Goal: Information Seeking & Learning: Find contact information

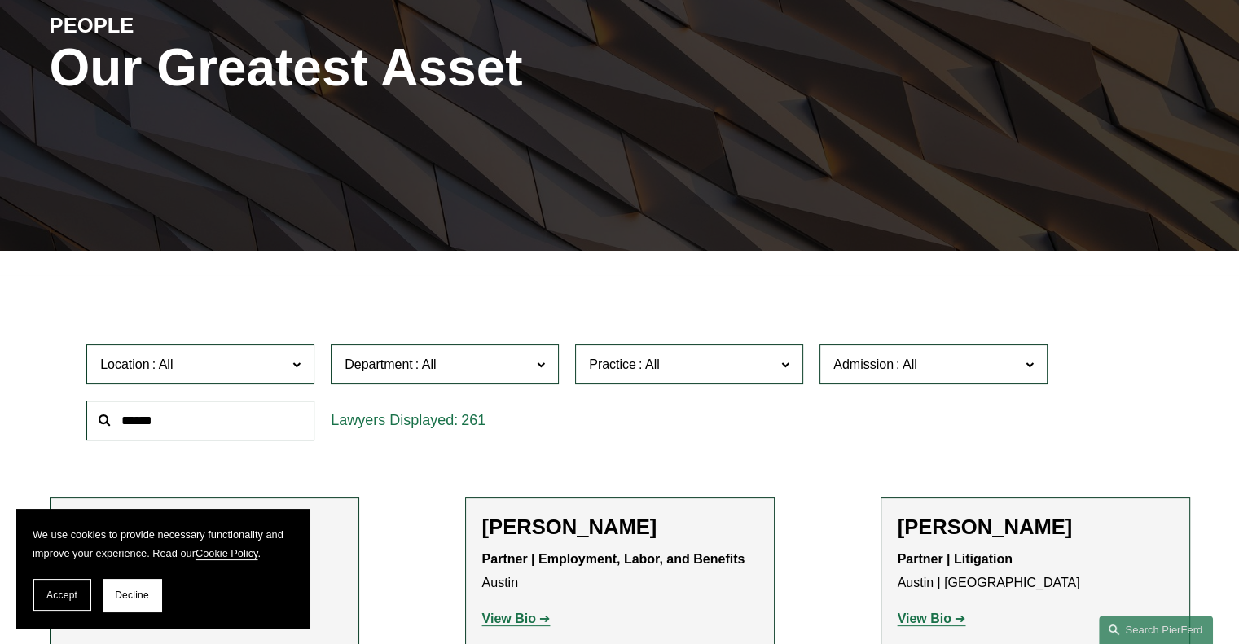
scroll to position [216, 0]
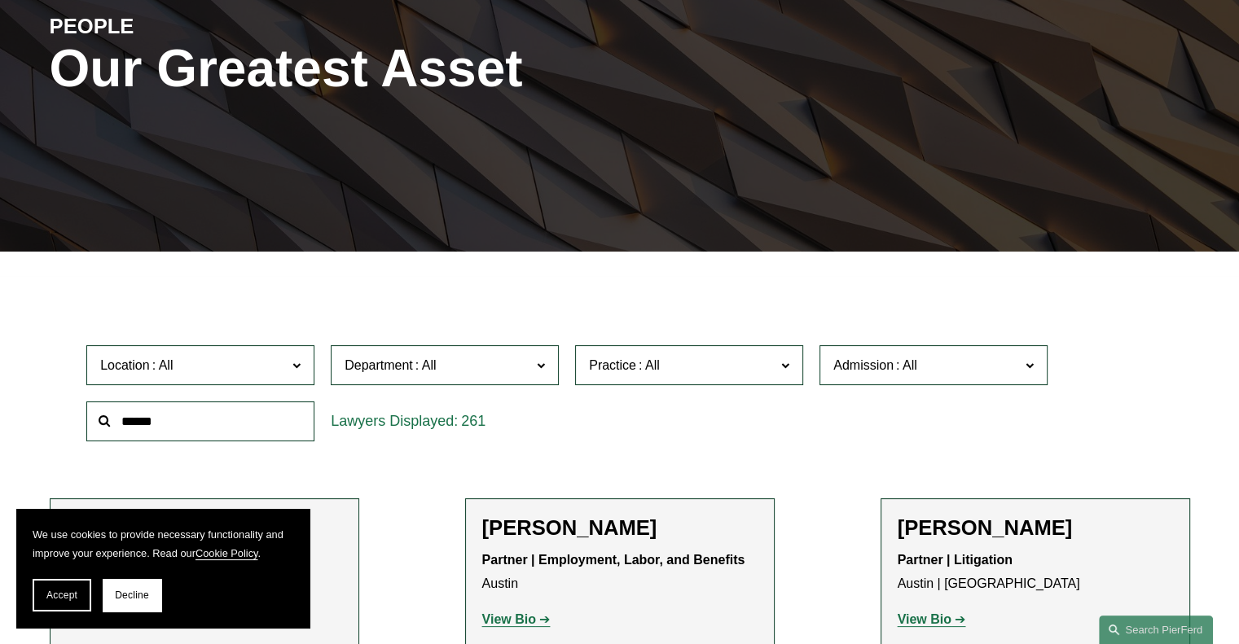
click at [178, 421] on input "text" at bounding box center [200, 421] width 228 height 40
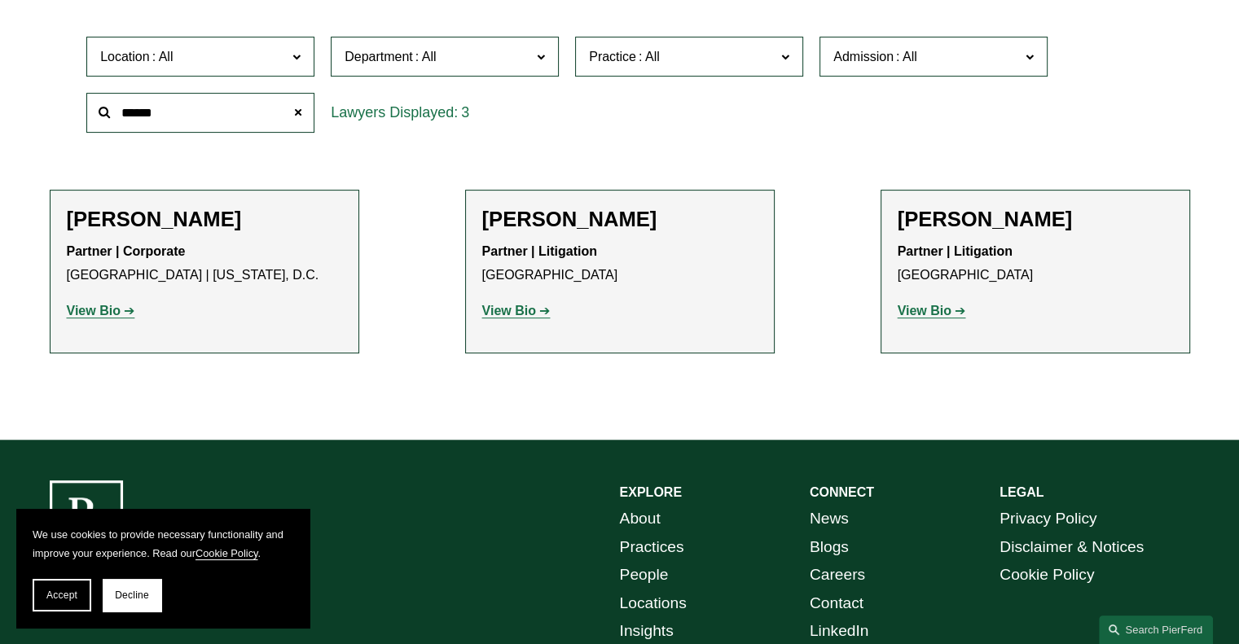
scroll to position [541, 0]
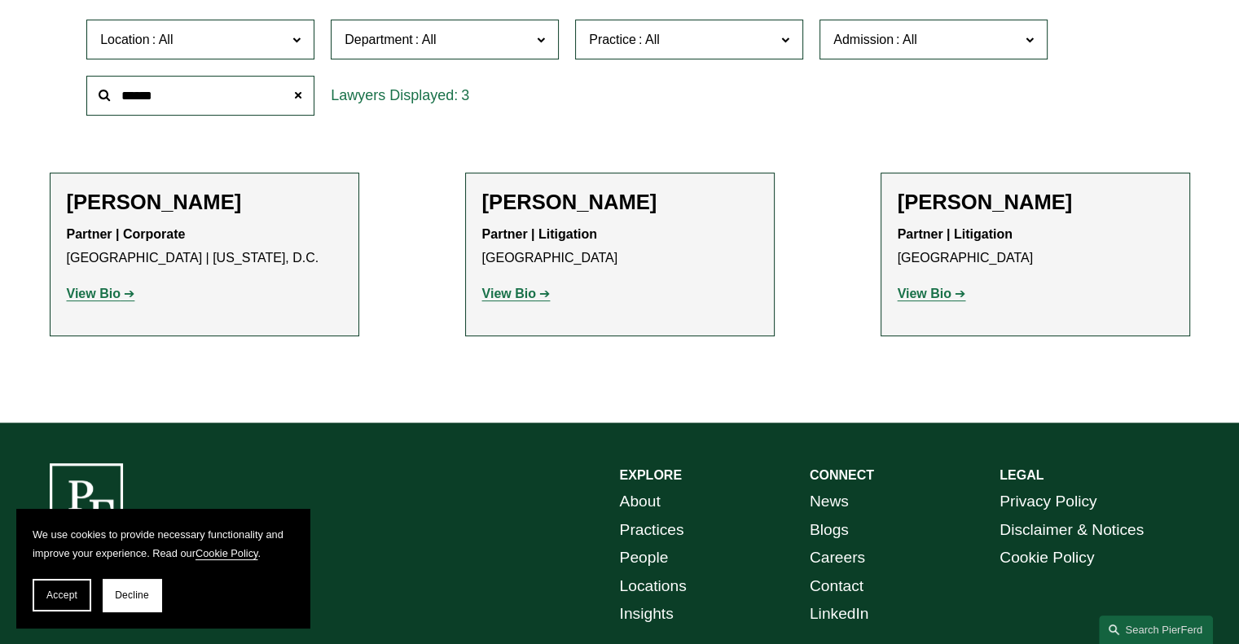
click at [111, 300] on strong "View Bio" at bounding box center [94, 294] width 54 height 14
drag, startPoint x: 177, startPoint y: 98, endPoint x: 101, endPoint y: 97, distance: 75.7
click at [101, 97] on div "******" at bounding box center [200, 96] width 228 height 40
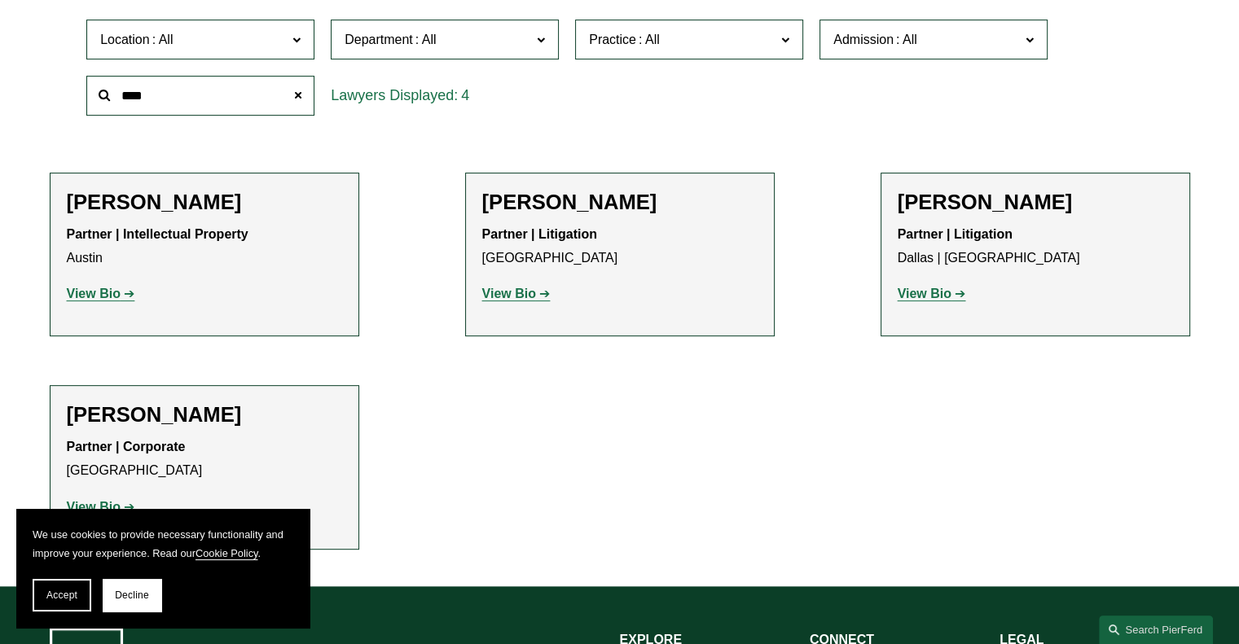
scroll to position [704, 0]
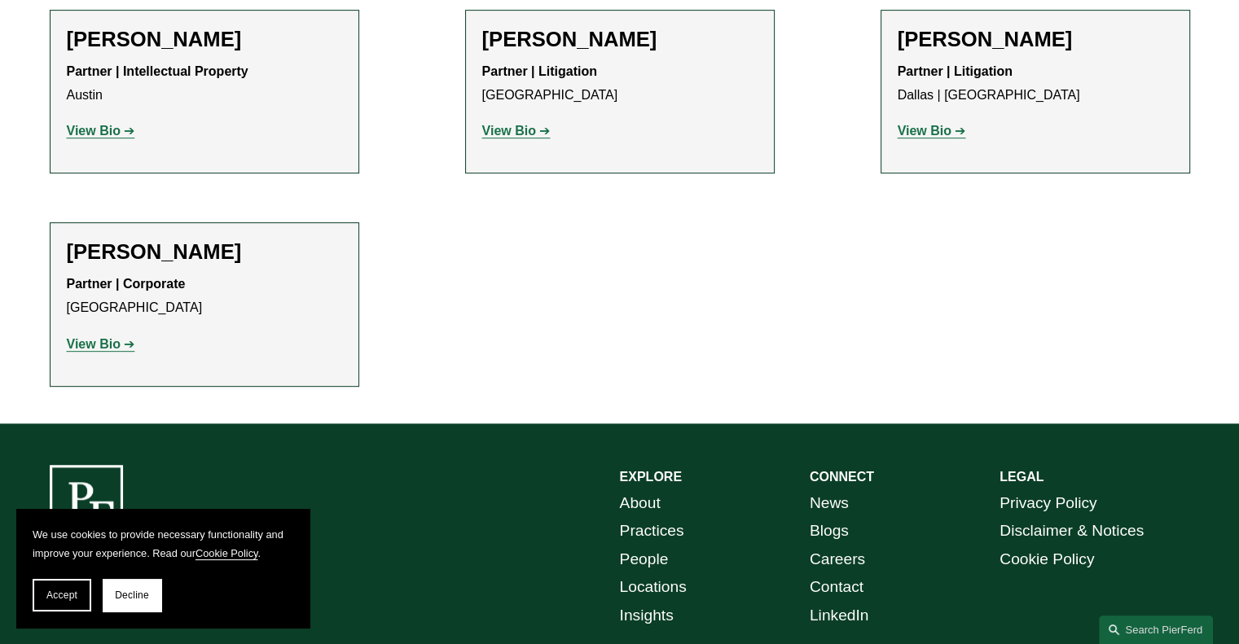
click at [107, 342] on strong "View Bio" at bounding box center [94, 344] width 54 height 14
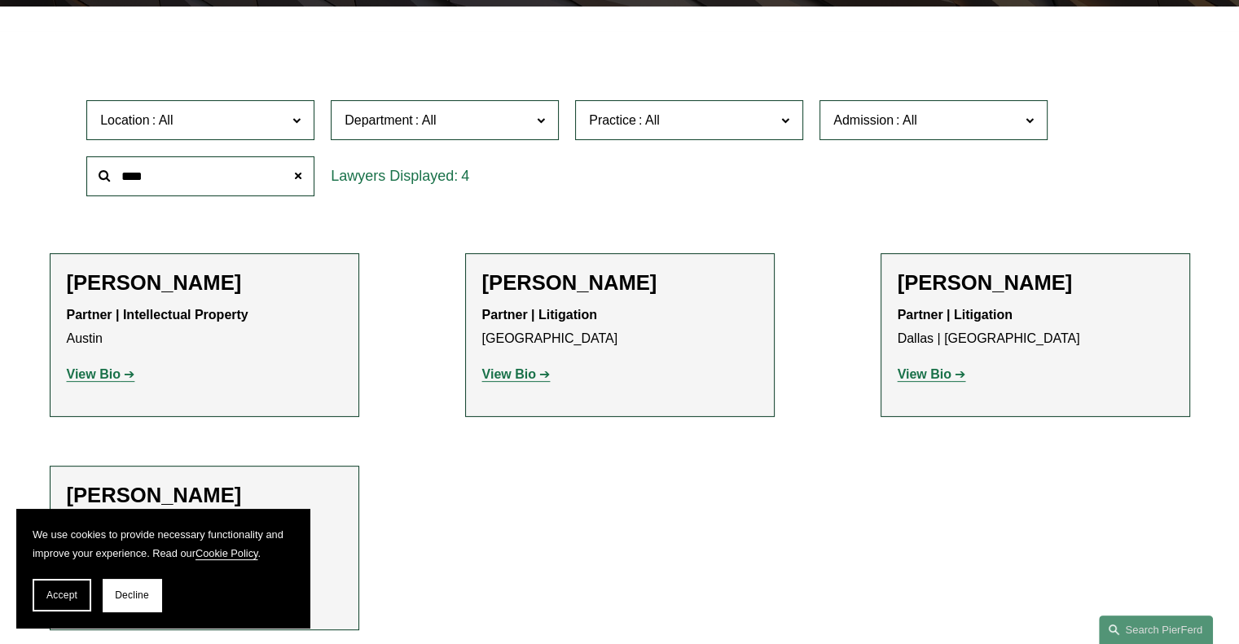
scroll to position [460, 0]
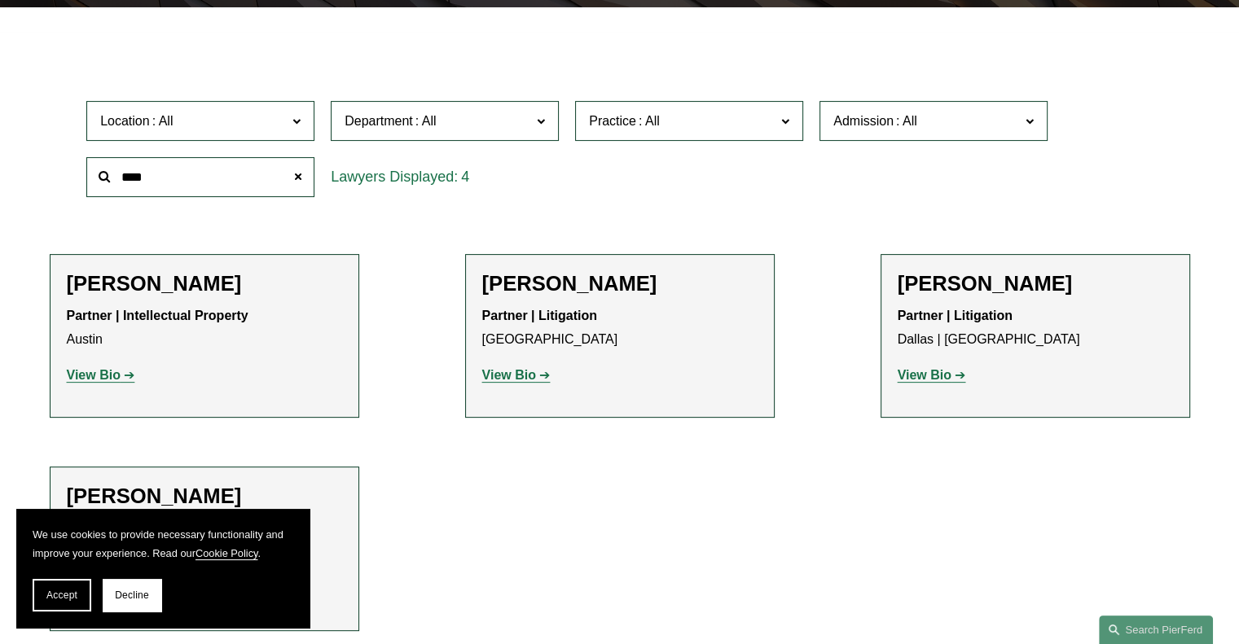
drag, startPoint x: 160, startPoint y: 173, endPoint x: 71, endPoint y: 173, distance: 88.8
click at [71, 173] on div "Location All Atlanta Austin Boston Charlotte Chicago Cincinnati Cleveland Colum…" at bounding box center [620, 149] width 1140 height 112
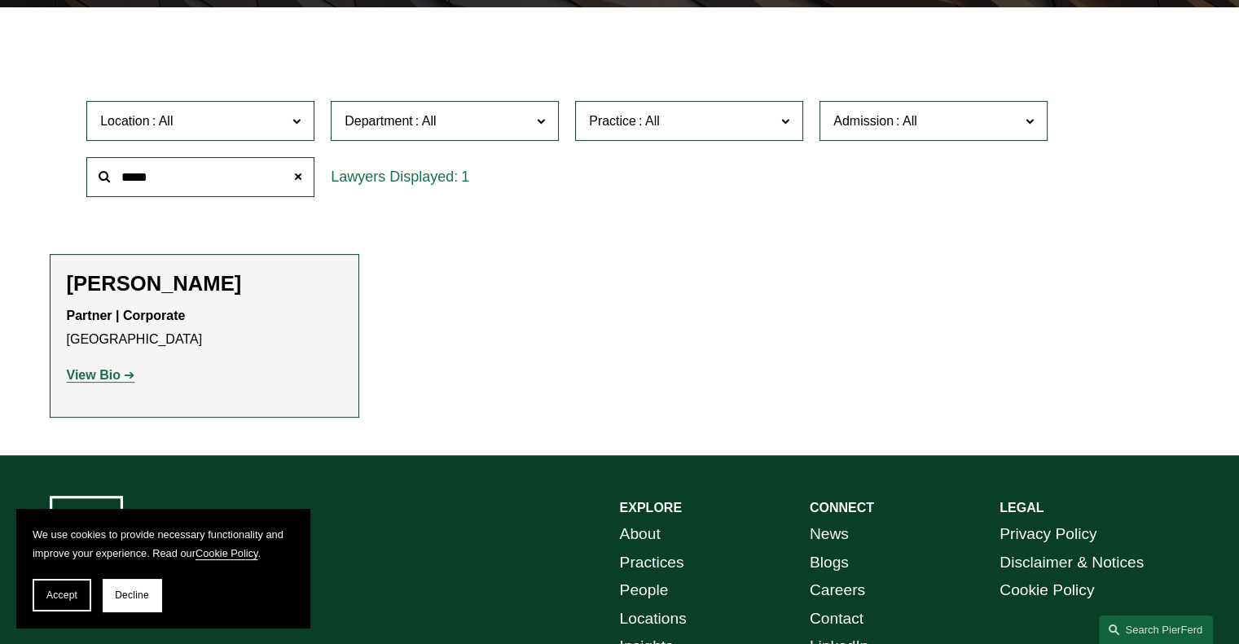
click at [99, 379] on strong "View Bio" at bounding box center [94, 375] width 54 height 14
drag, startPoint x: 155, startPoint y: 185, endPoint x: 107, endPoint y: 182, distance: 47.3
click at [107, 182] on div "*****" at bounding box center [200, 177] width 228 height 40
click at [105, 377] on strong "View Bio" at bounding box center [94, 375] width 54 height 14
drag, startPoint x: 115, startPoint y: 180, endPoint x: 99, endPoint y: 182, distance: 15.6
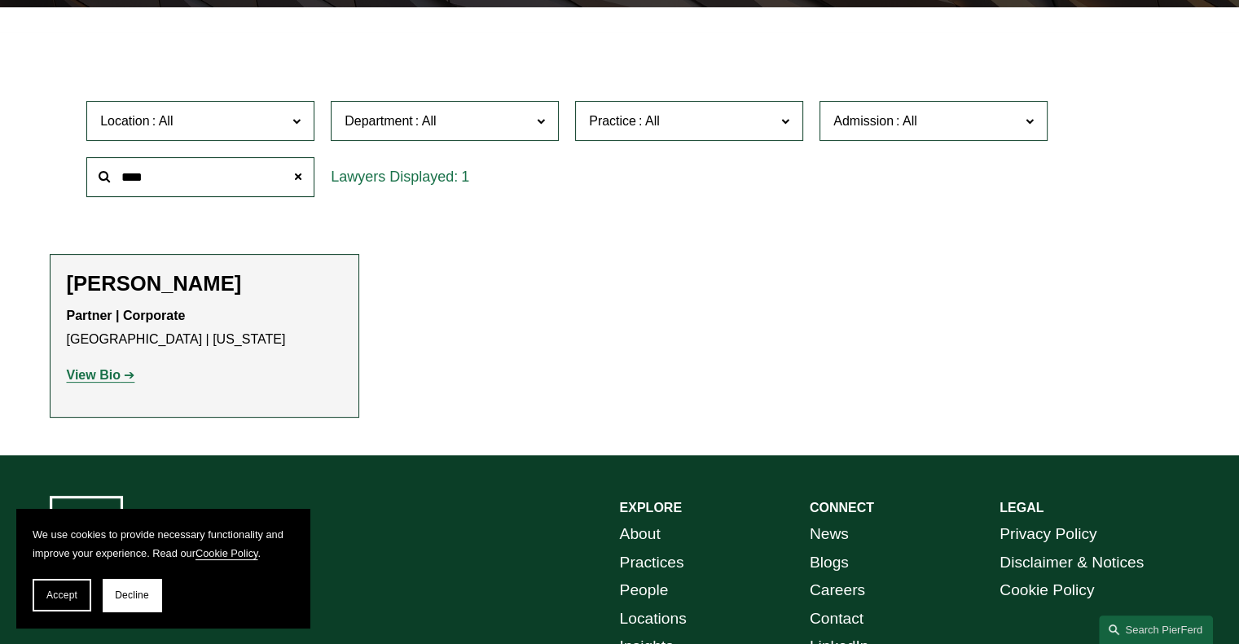
click at [104, 182] on div "****" at bounding box center [200, 177] width 228 height 40
click at [149, 173] on input "***" at bounding box center [200, 177] width 228 height 40
type input "*"
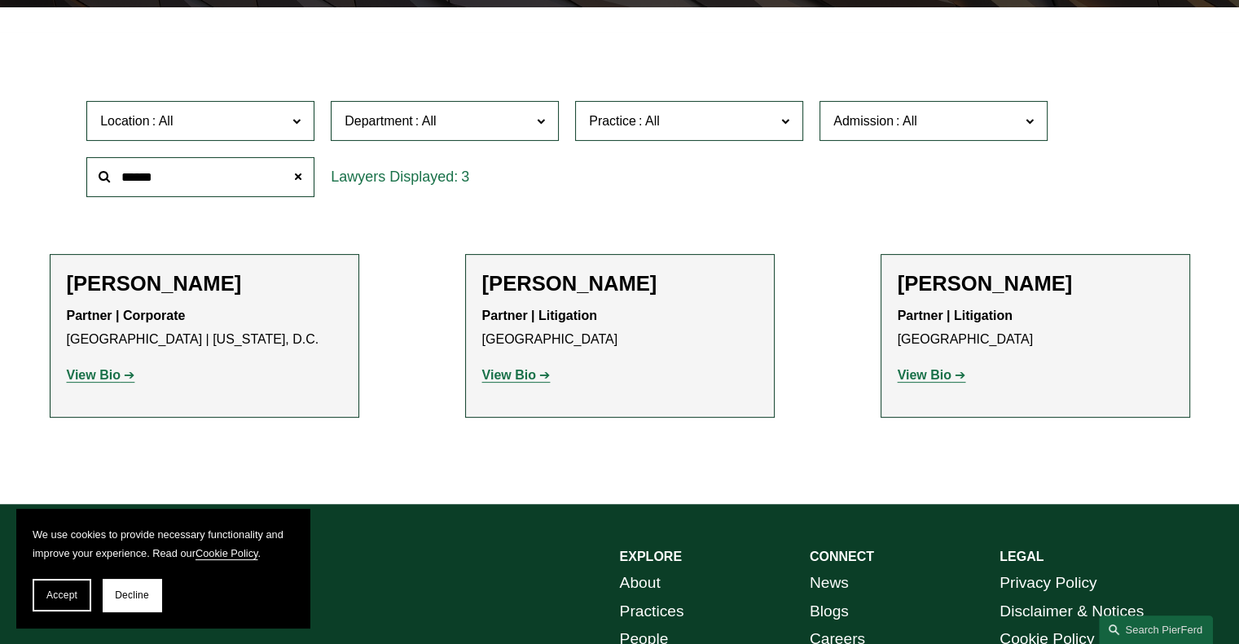
drag, startPoint x: 173, startPoint y: 169, endPoint x: 52, endPoint y: 176, distance: 121.5
click at [52, 176] on div "Location All Atlanta Austin Boston Charlotte Chicago Cincinnati Cleveland Colum…" at bounding box center [620, 149] width 1140 height 112
type input "****"
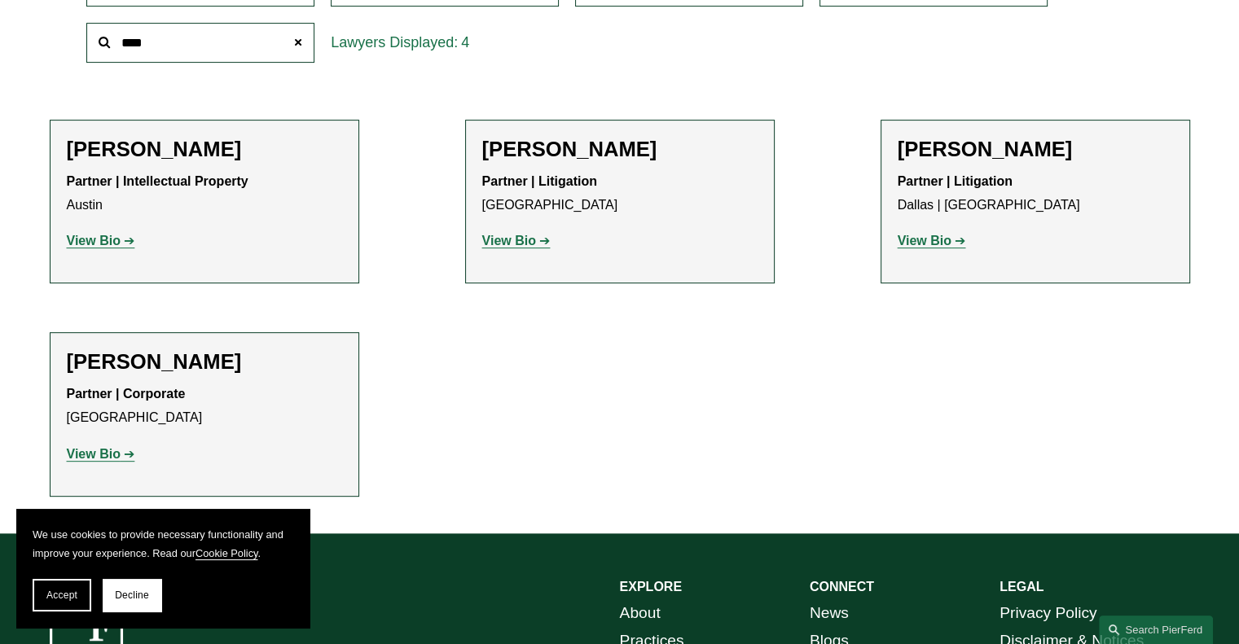
scroll to position [704, 0]
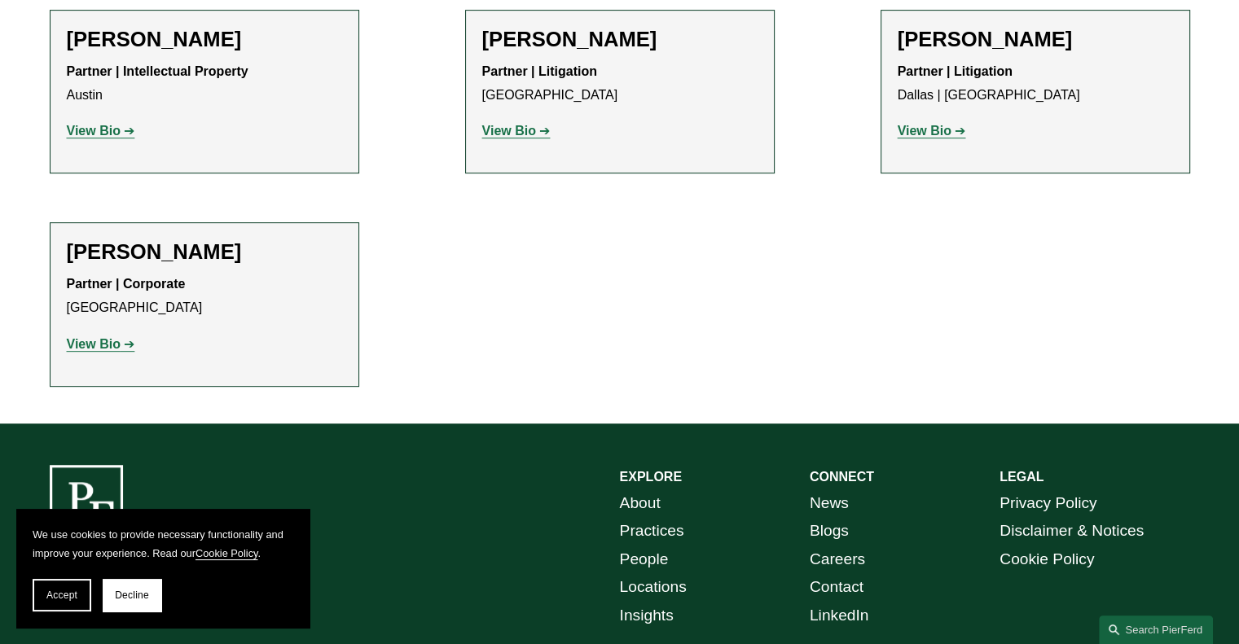
click at [81, 348] on strong "View Bio" at bounding box center [94, 344] width 54 height 14
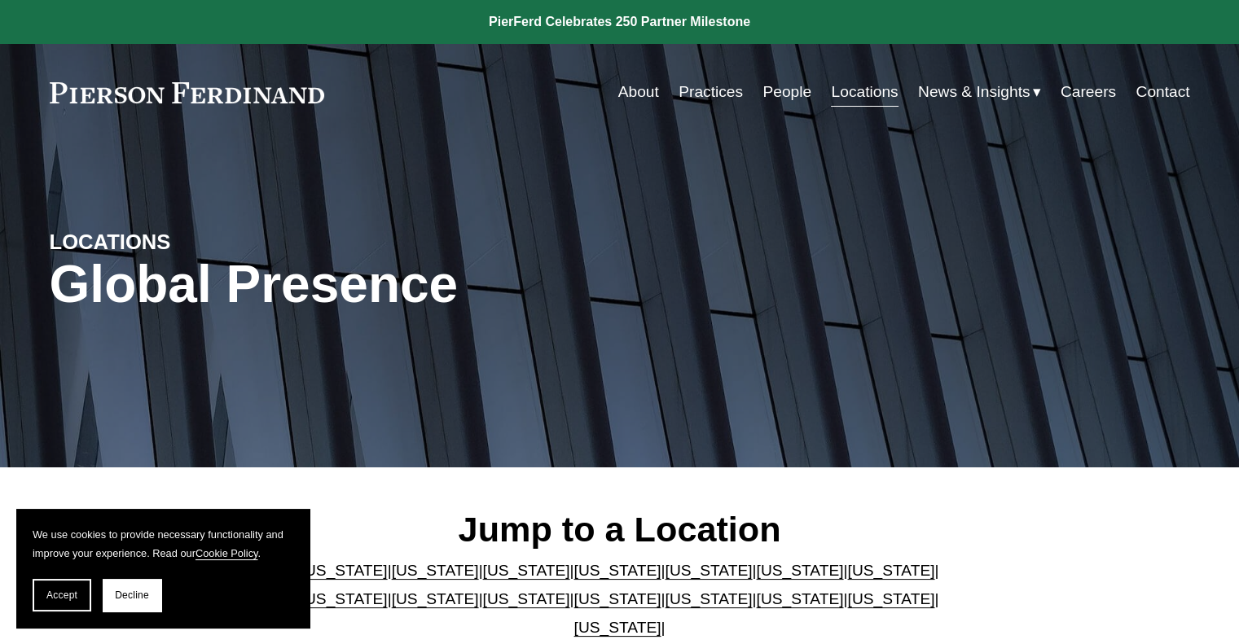
click at [778, 87] on link "People" at bounding box center [786, 92] width 49 height 31
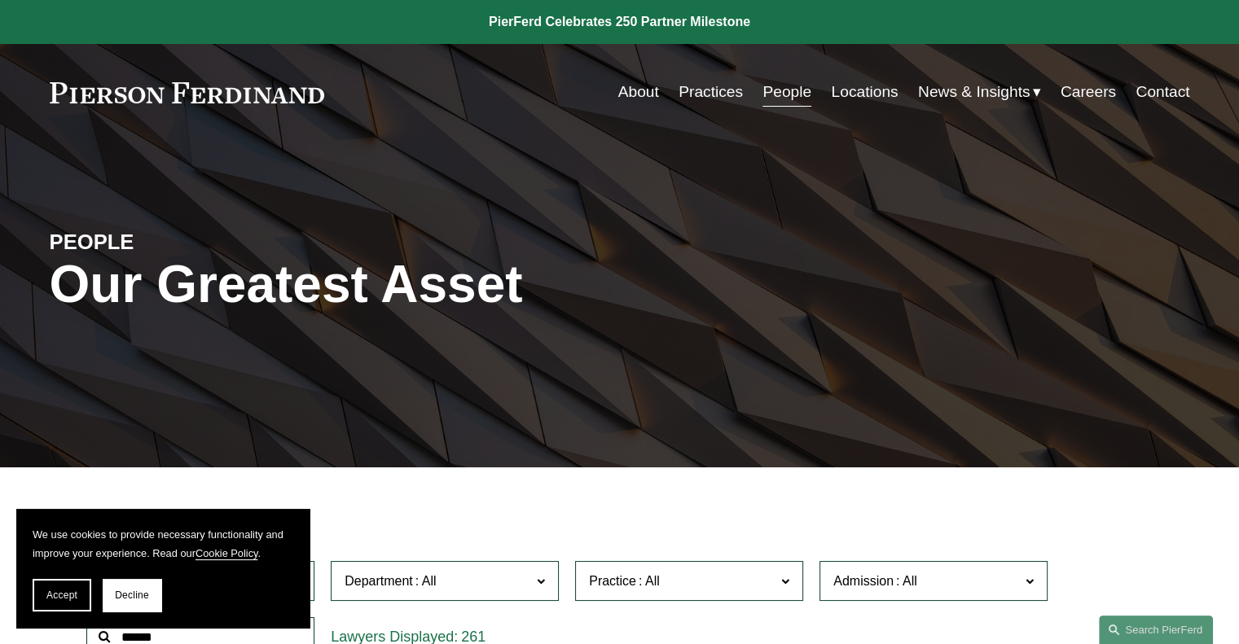
scroll to position [326, 0]
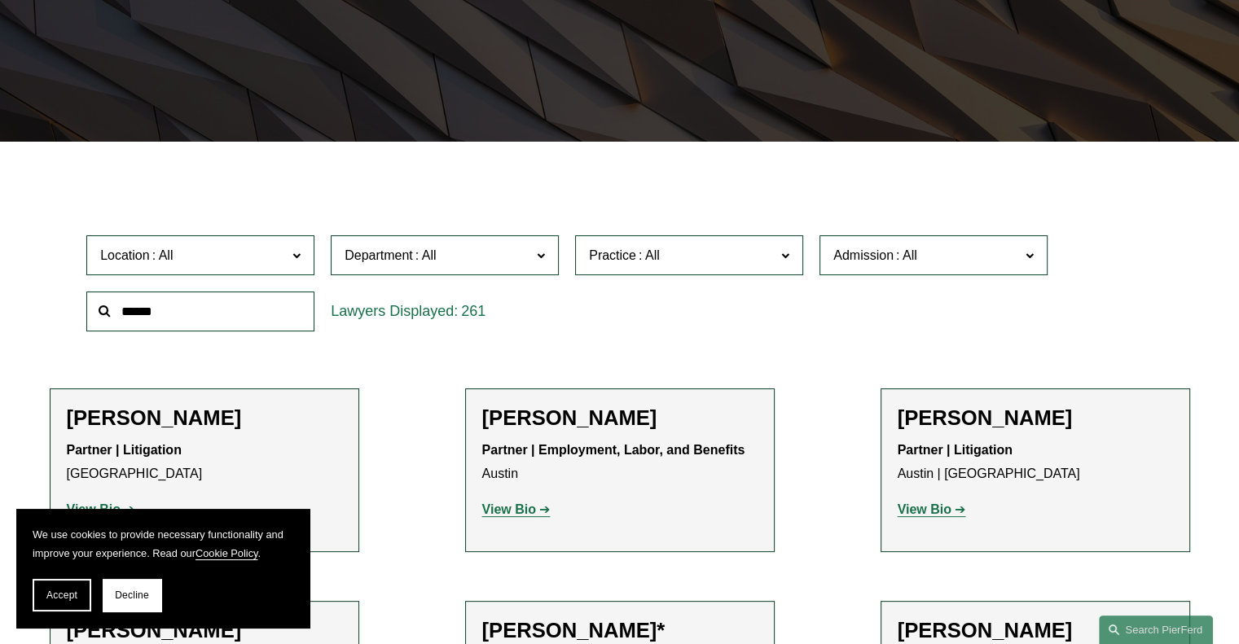
click at [162, 313] on input "text" at bounding box center [200, 312] width 228 height 40
type input "******"
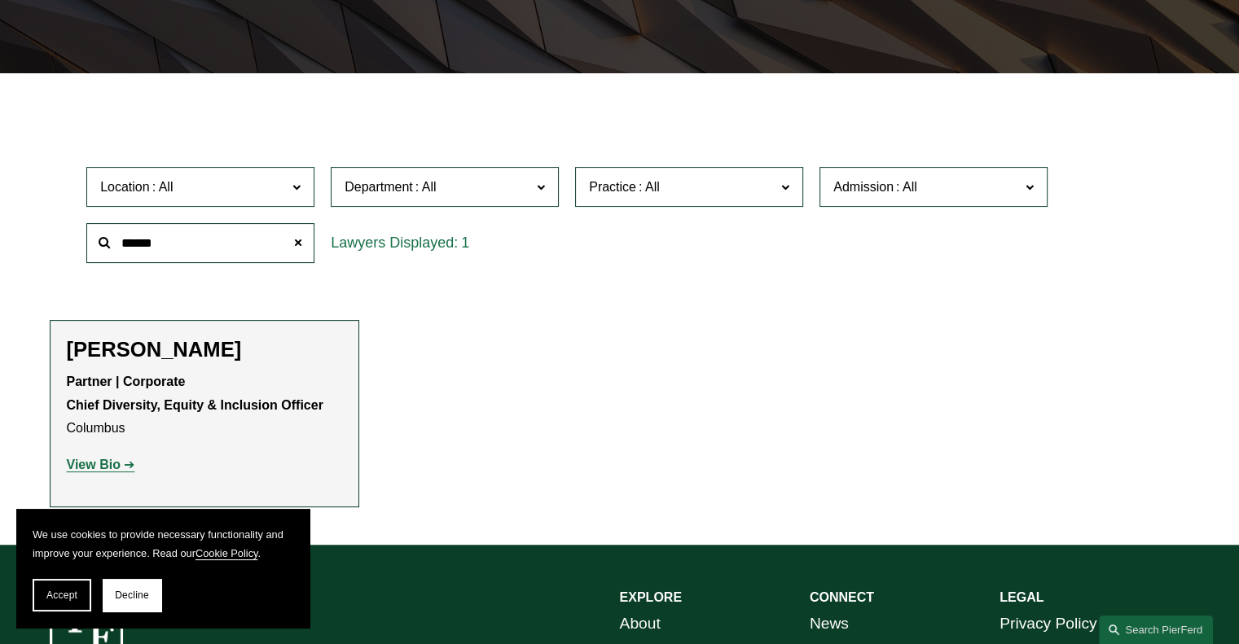
scroll to position [489, 0]
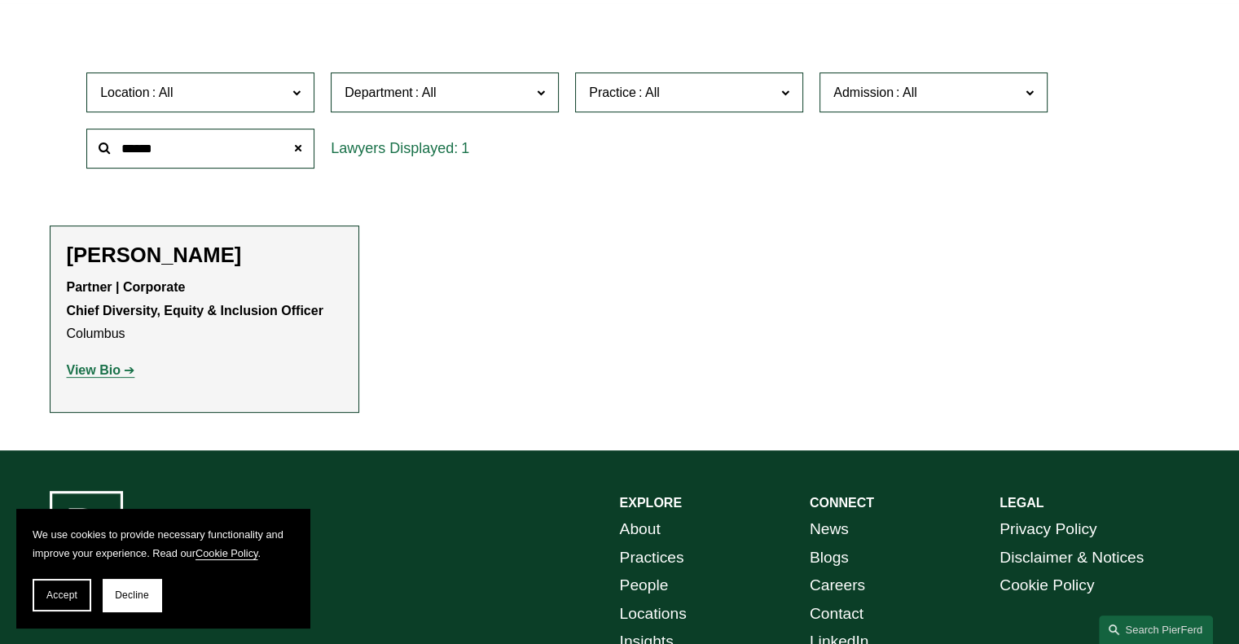
click at [115, 374] on strong "View Bio" at bounding box center [94, 370] width 54 height 14
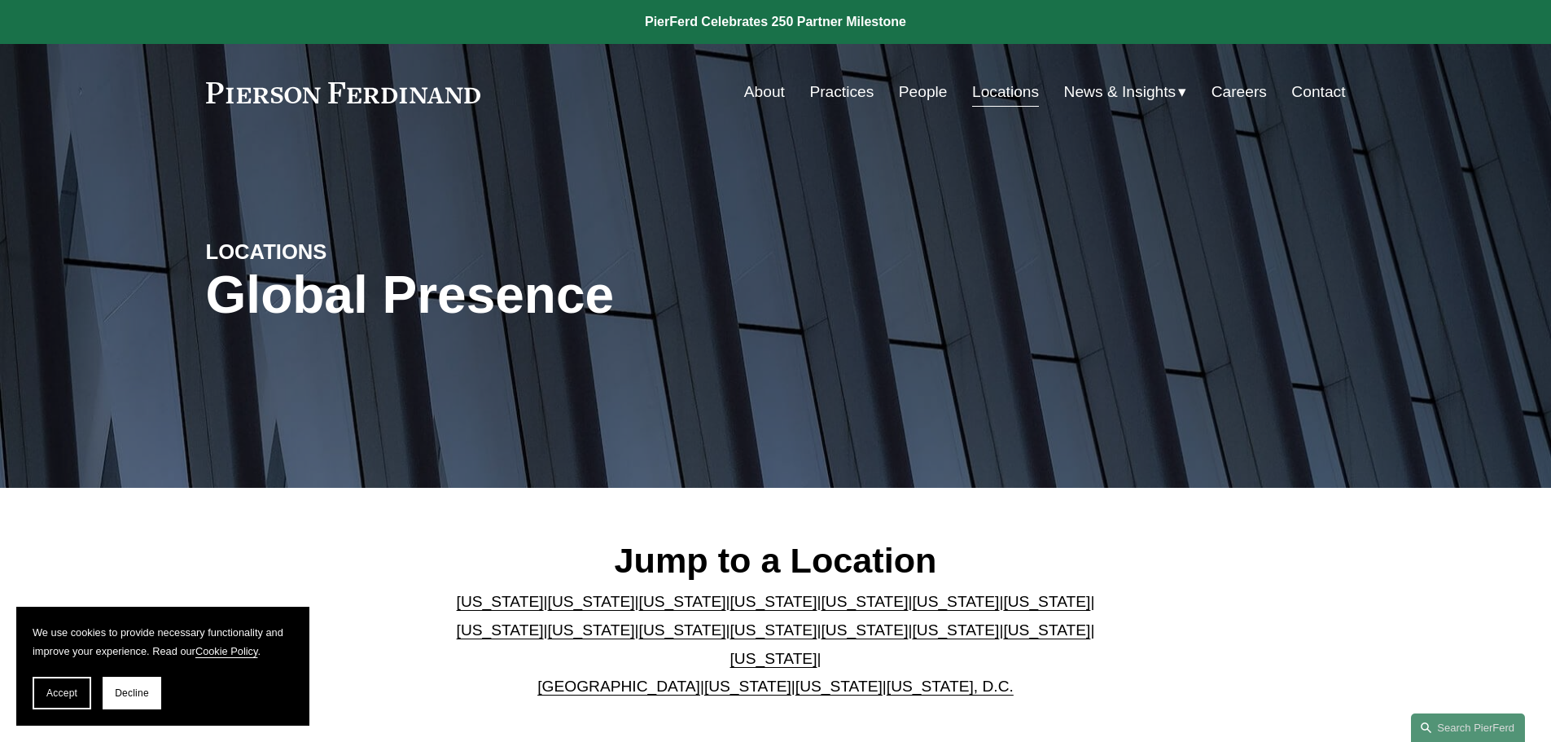
click at [912, 608] on link "Georgia" at bounding box center [955, 601] width 87 height 17
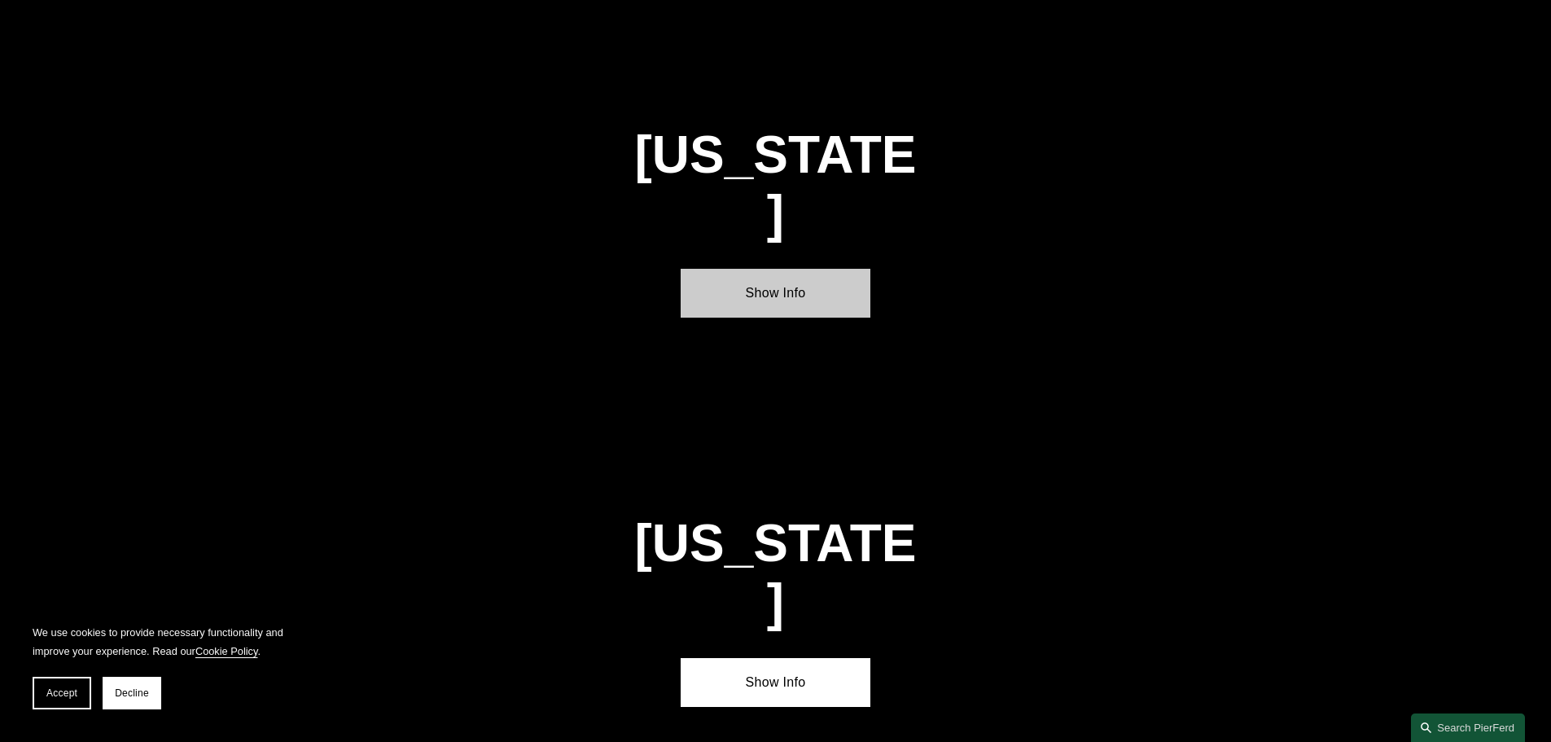
scroll to position [2454, 0]
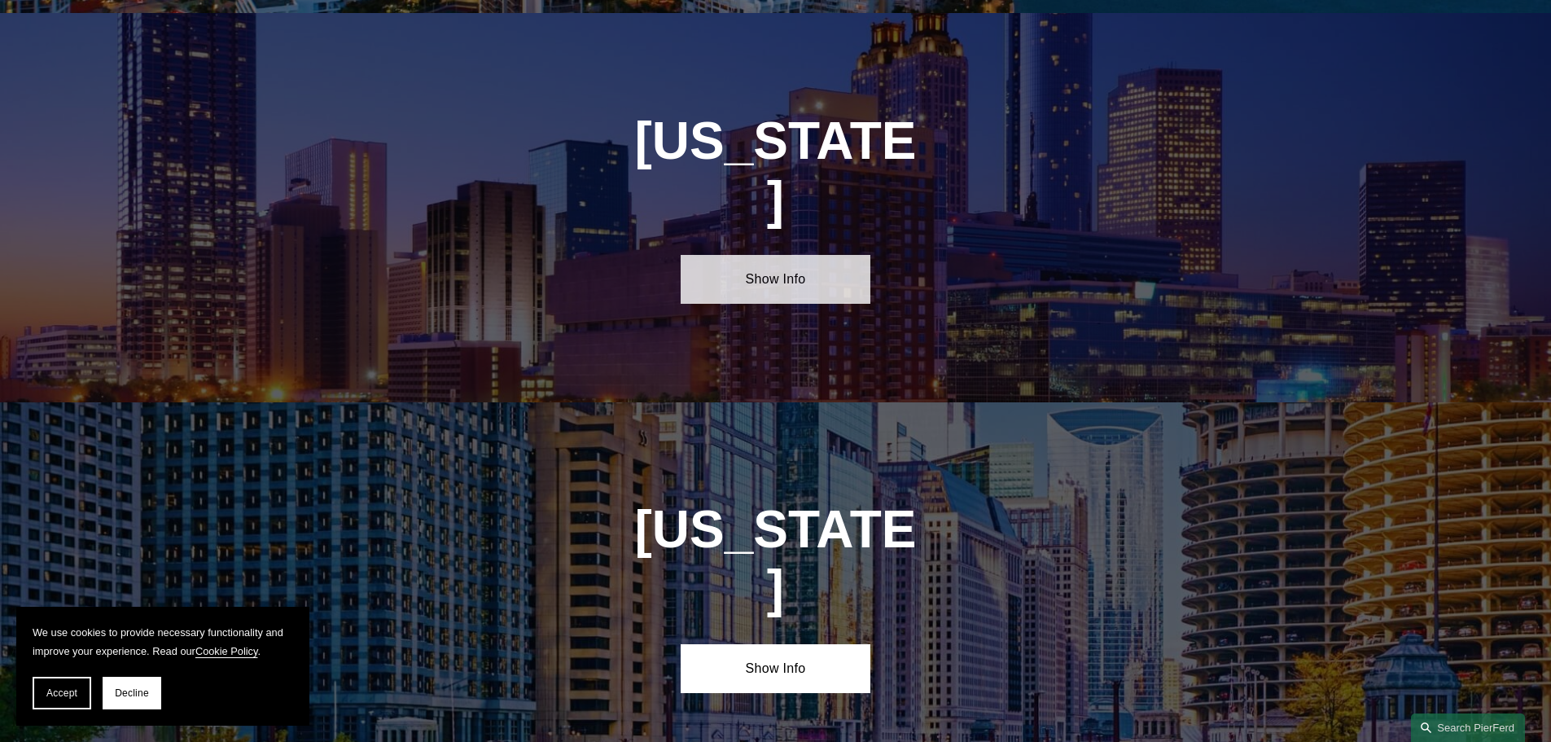
click at [778, 255] on link "Show Info" at bounding box center [776, 279] width 190 height 49
